Goal: Task Accomplishment & Management: Use online tool/utility

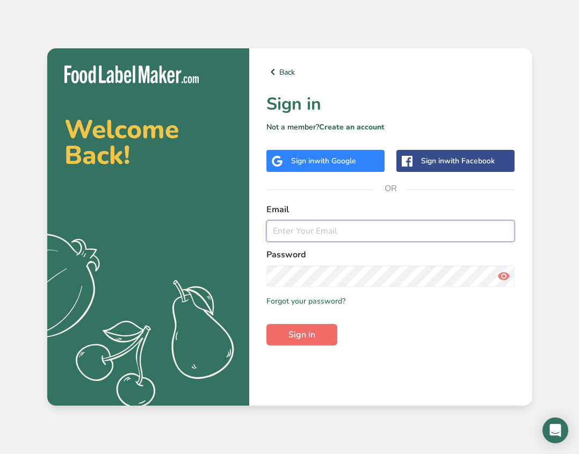
type input "[PERSON_NAME][EMAIL_ADDRESS][DOMAIN_NAME]"
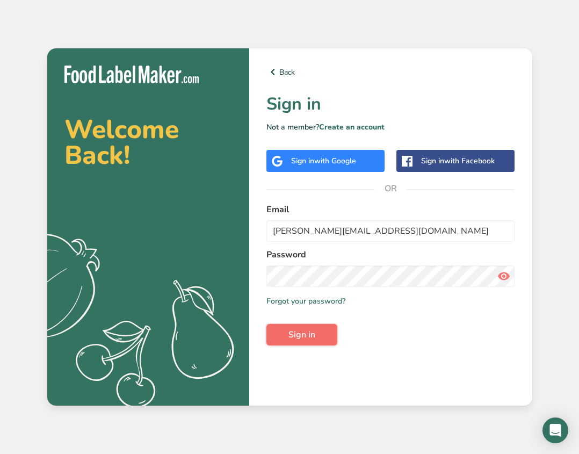
click at [320, 336] on button "Sign in" at bounding box center [302, 334] width 71 height 21
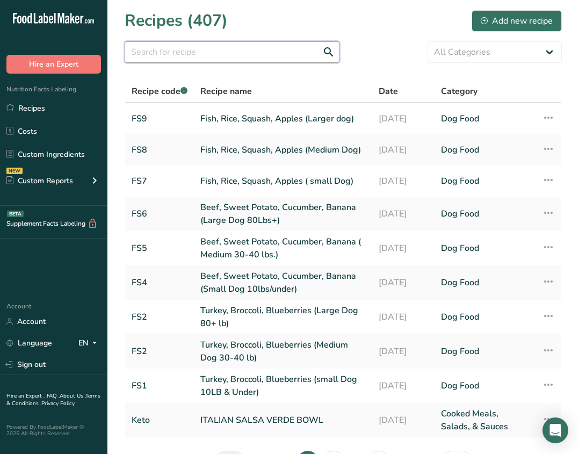
click at [186, 51] on input "text" at bounding box center [232, 51] width 215 height 21
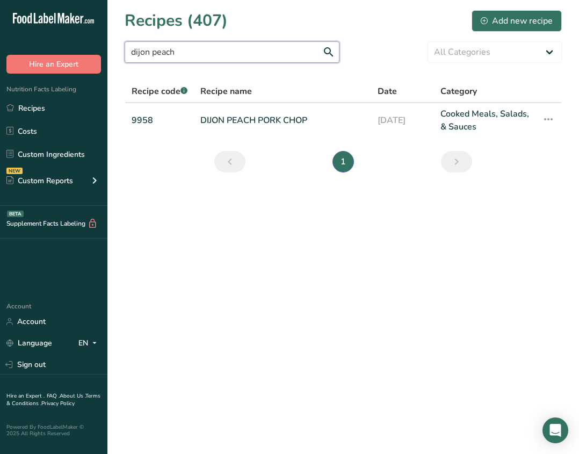
click at [200, 47] on input "dijon peach" at bounding box center [232, 51] width 215 height 21
type input "peach"
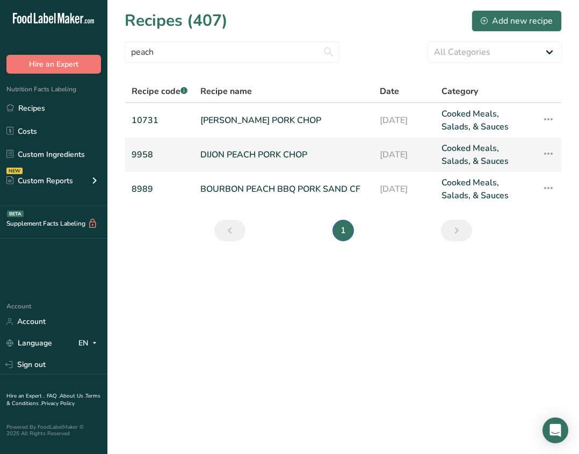
click at [178, 152] on link "9958" at bounding box center [160, 155] width 56 height 26
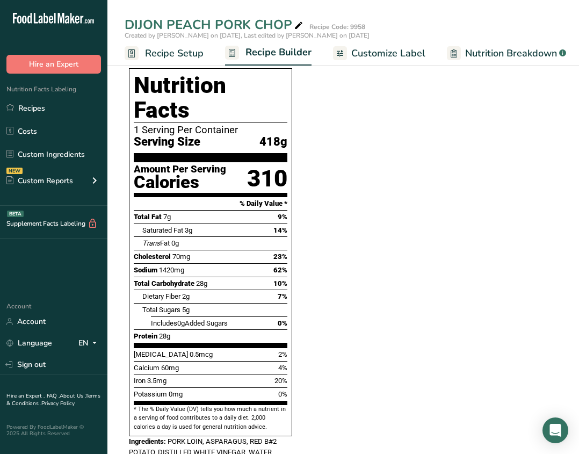
scroll to position [442, 0]
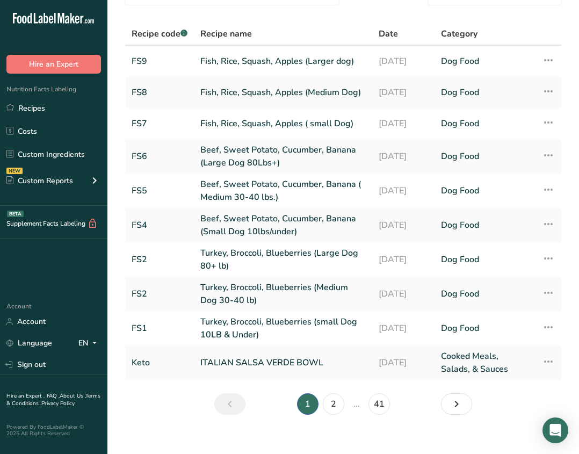
scroll to position [70, 0]
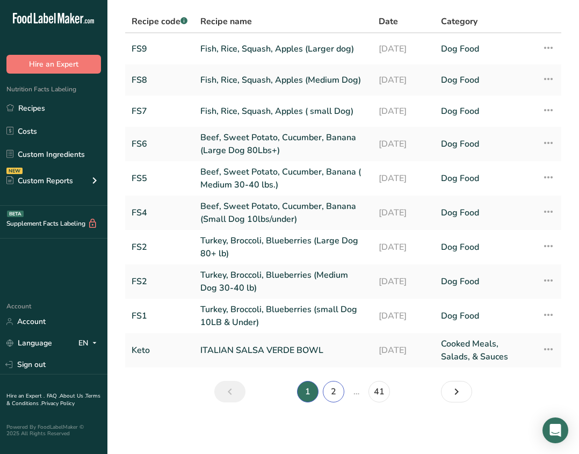
click at [339, 390] on link "2" at bounding box center [333, 391] width 21 height 21
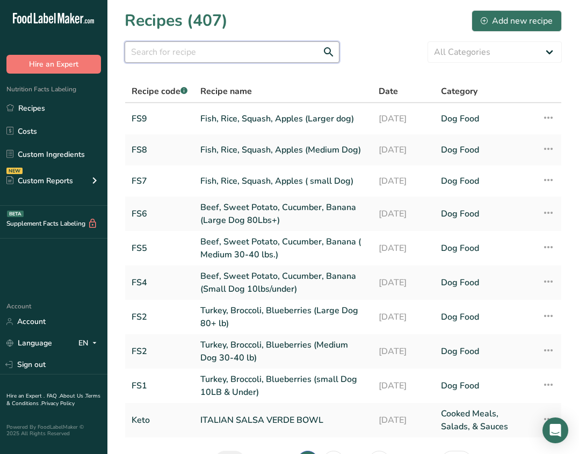
click at [203, 48] on input "text" at bounding box center [232, 51] width 215 height 21
type input "peach"
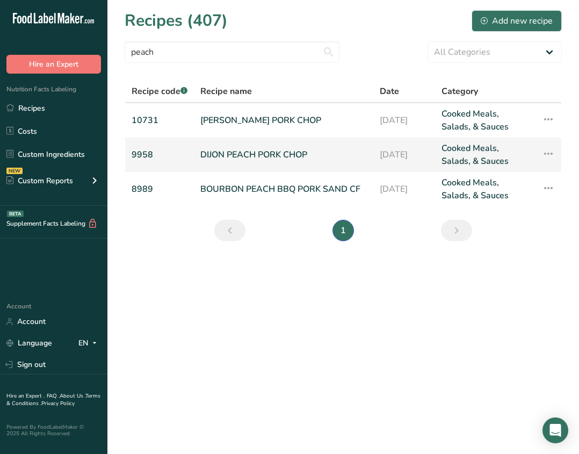
click at [172, 162] on link "9958" at bounding box center [160, 155] width 56 height 26
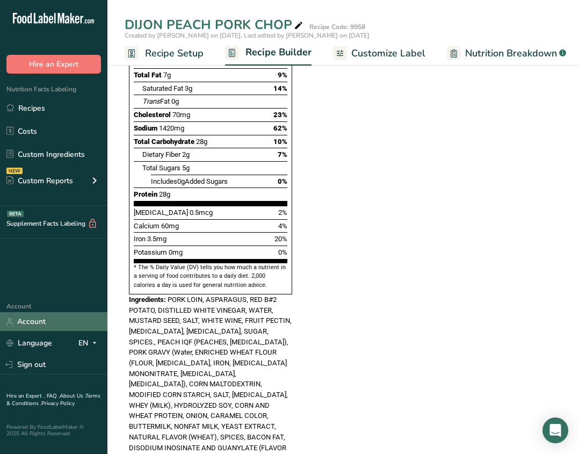
scroll to position [595, 0]
